Goal: Information Seeking & Learning: Learn about a topic

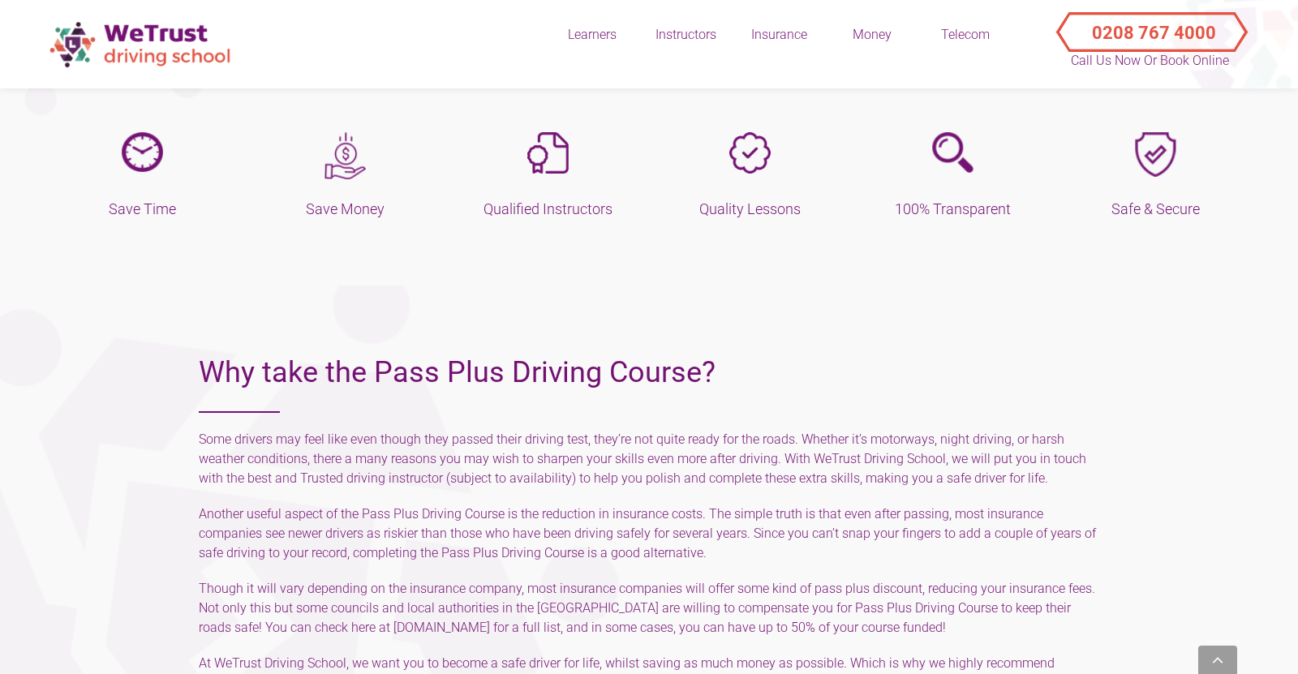
scroll to position [714, 0]
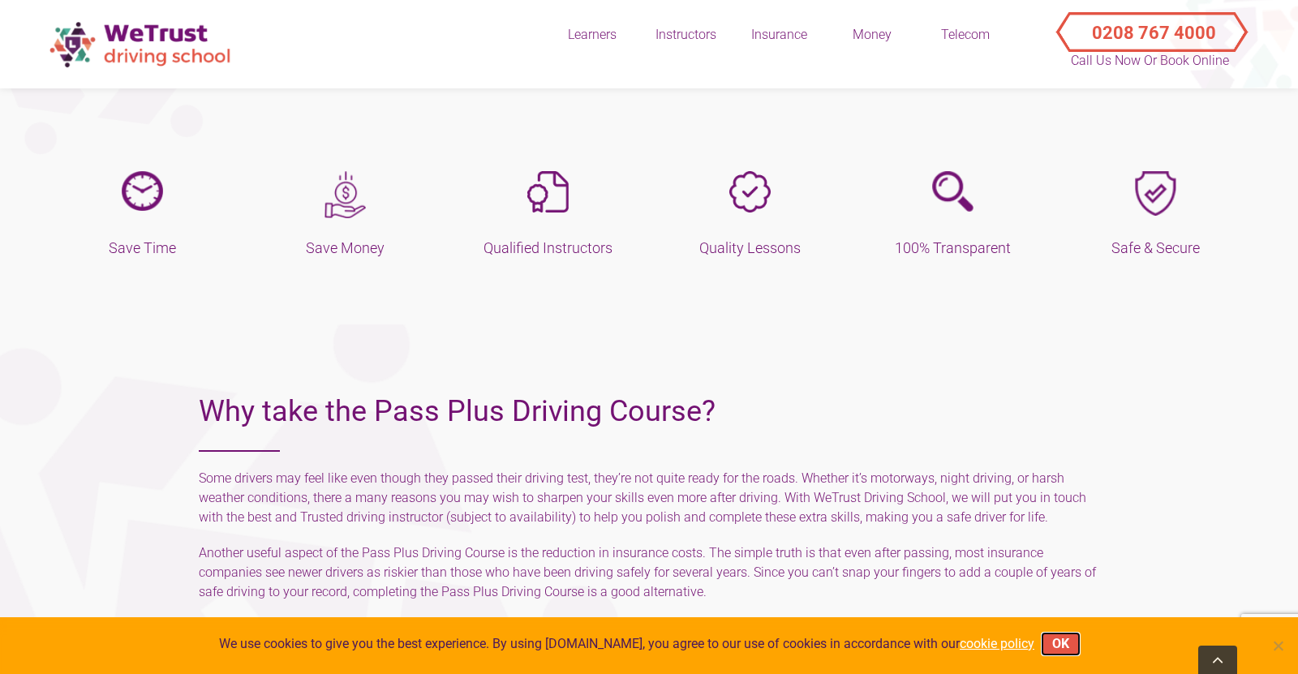
click at [1055, 647] on button "OK" at bounding box center [1061, 644] width 37 height 21
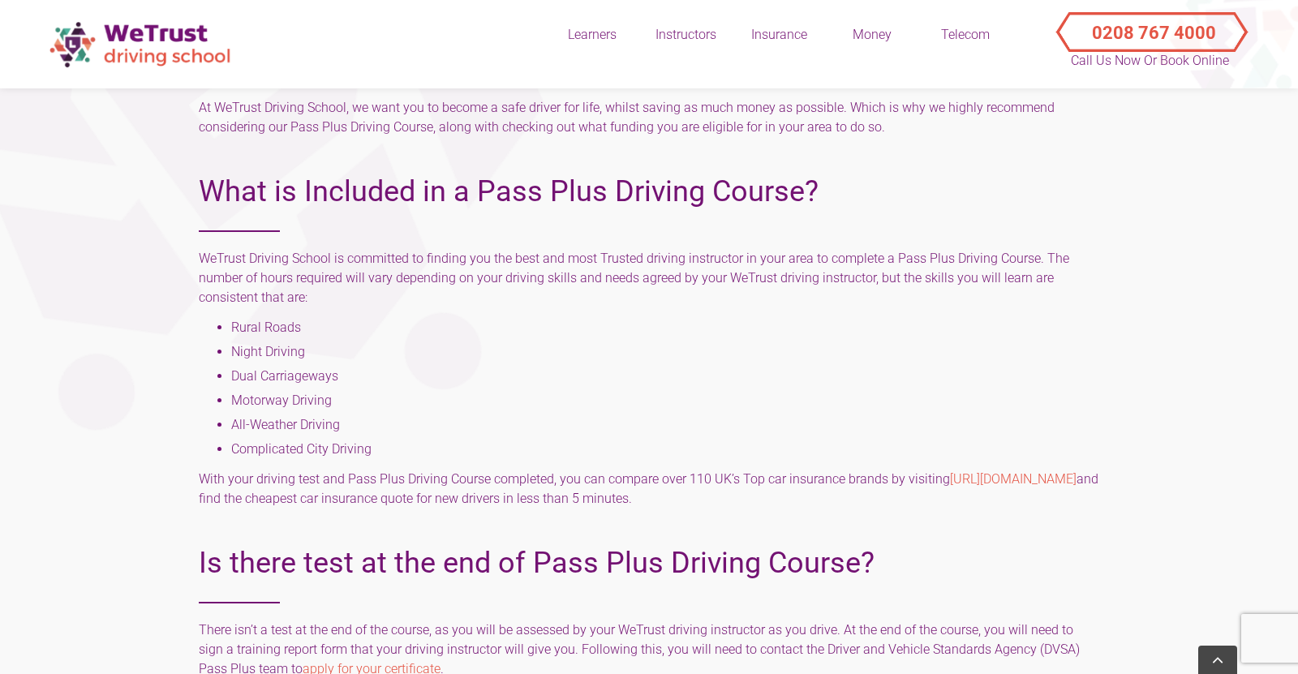
scroll to position [1306, 0]
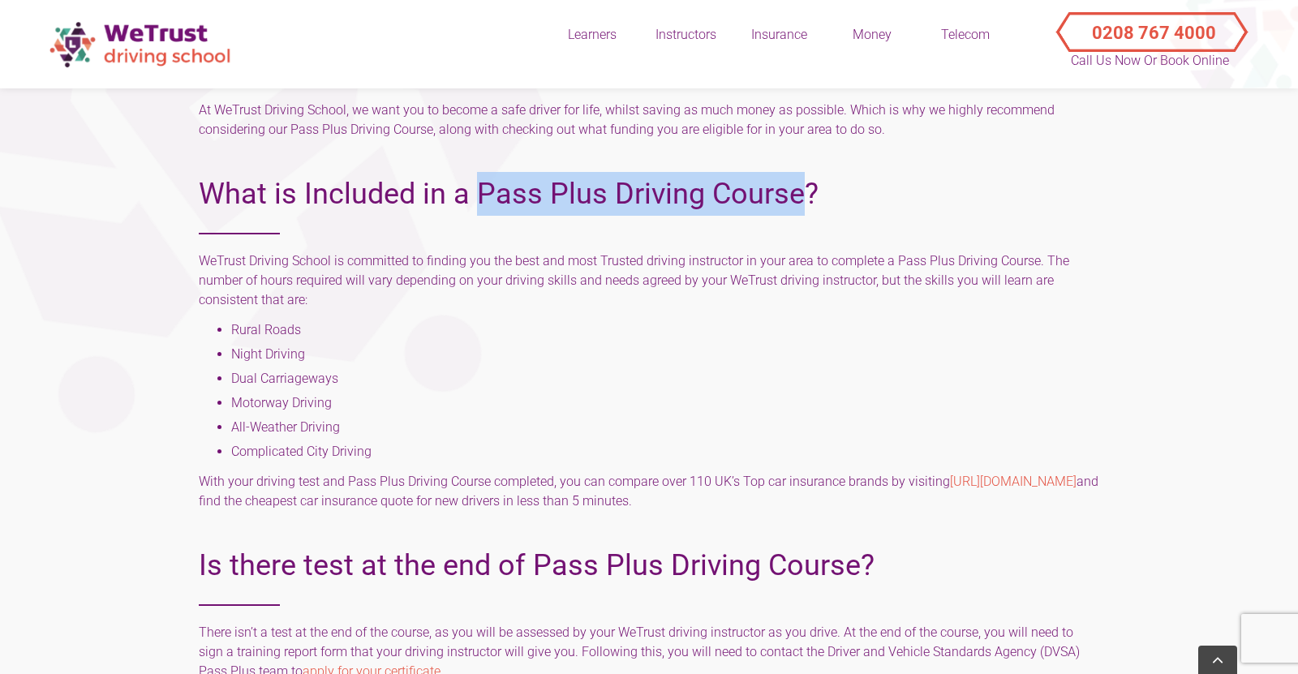
drag, startPoint x: 475, startPoint y: 180, endPoint x: 794, endPoint y: 185, distance: 318.9
click at [794, 185] on h2 "What is Included in a Pass Plus Driving Course?" at bounding box center [649, 203] width 901 height 62
copy h2 "Pass Plus Driving Course"
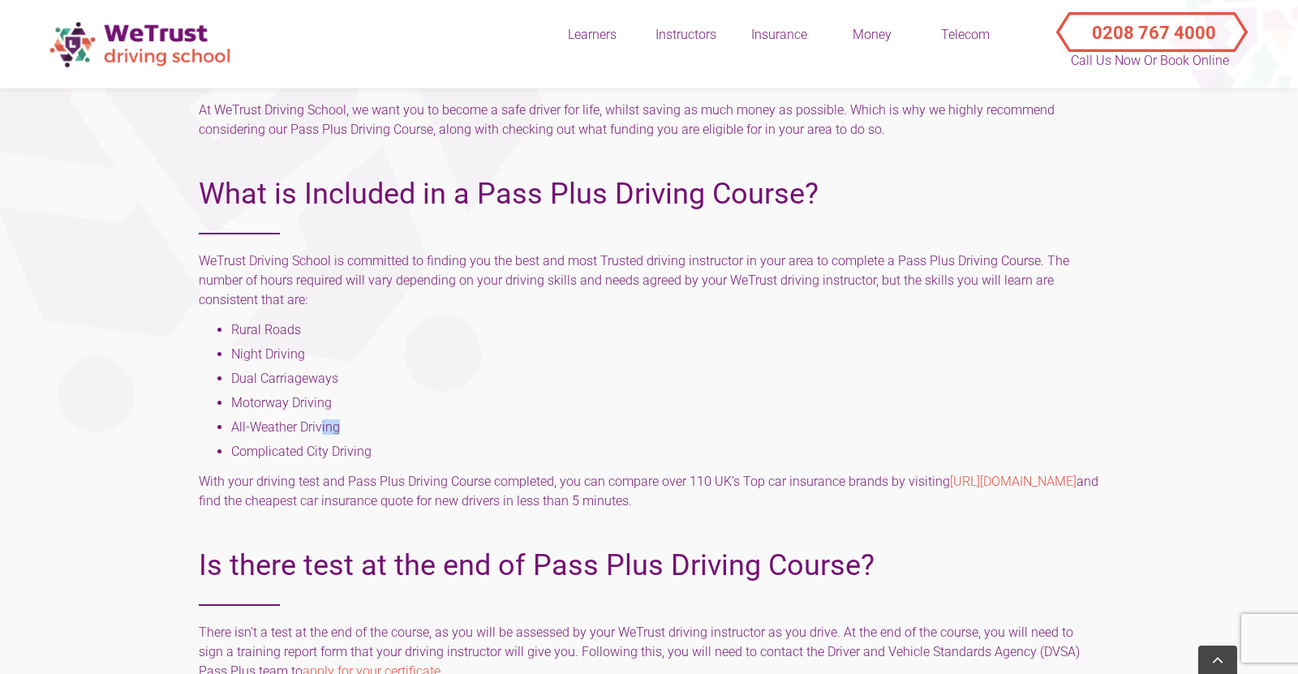
drag, startPoint x: 350, startPoint y: 427, endPoint x: 321, endPoint y: 428, distance: 28.4
click at [321, 428] on li "All-Weather Driving" at bounding box center [665, 428] width 868 height 8
drag, startPoint x: 381, startPoint y: 455, endPoint x: 234, endPoint y: 457, distance: 147.7
click at [234, 456] on li "Complicated City Driving" at bounding box center [665, 452] width 868 height 8
copy li "Complicated City Driving"
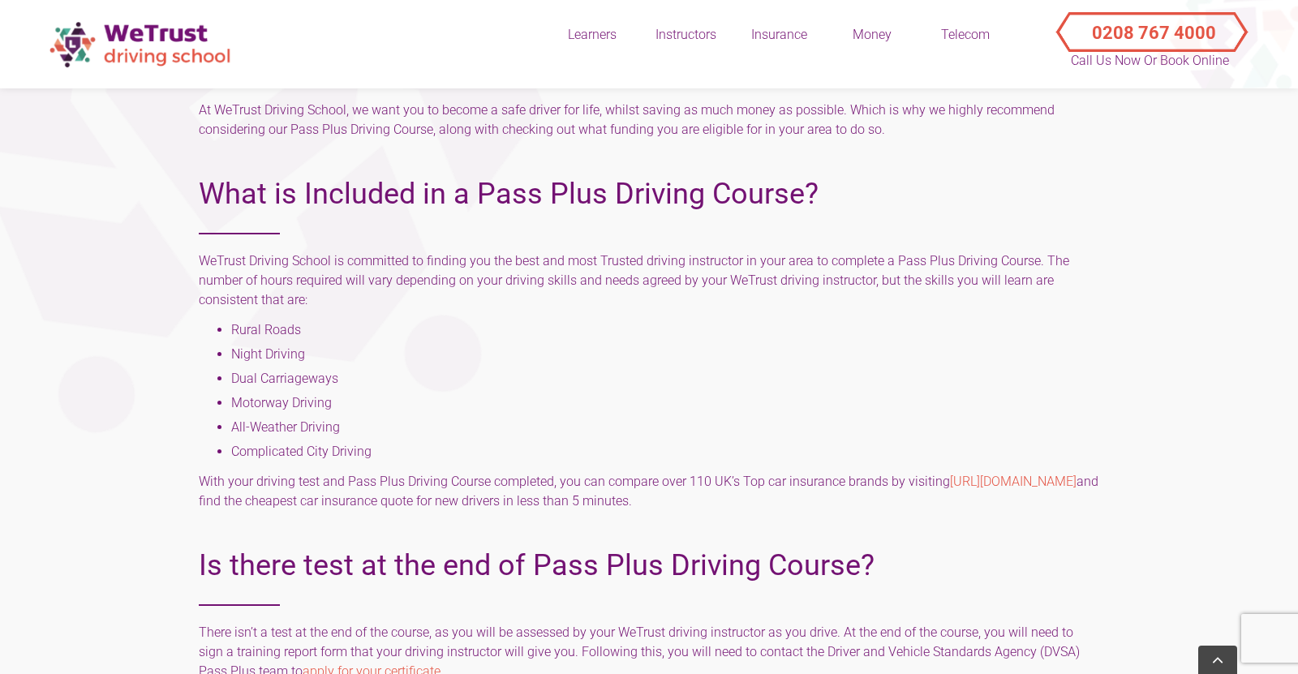
click at [406, 413] on ul "Rural Roads Night Driving Dual Carriageways Motorway Driving All-Weather Drivin…" at bounding box center [649, 391] width 901 height 130
drag, startPoint x: 314, startPoint y: 355, endPoint x: 231, endPoint y: 356, distance: 82.8
click at [231, 356] on li "Night Driving" at bounding box center [665, 355] width 868 height 8
copy li "Night Driving"
click at [1167, 252] on section "Why take the Pass Plus Driving Course? Some drivers may feel like even though t…" at bounding box center [649, 630] width 1298 height 1796
